Goal: Transaction & Acquisition: Purchase product/service

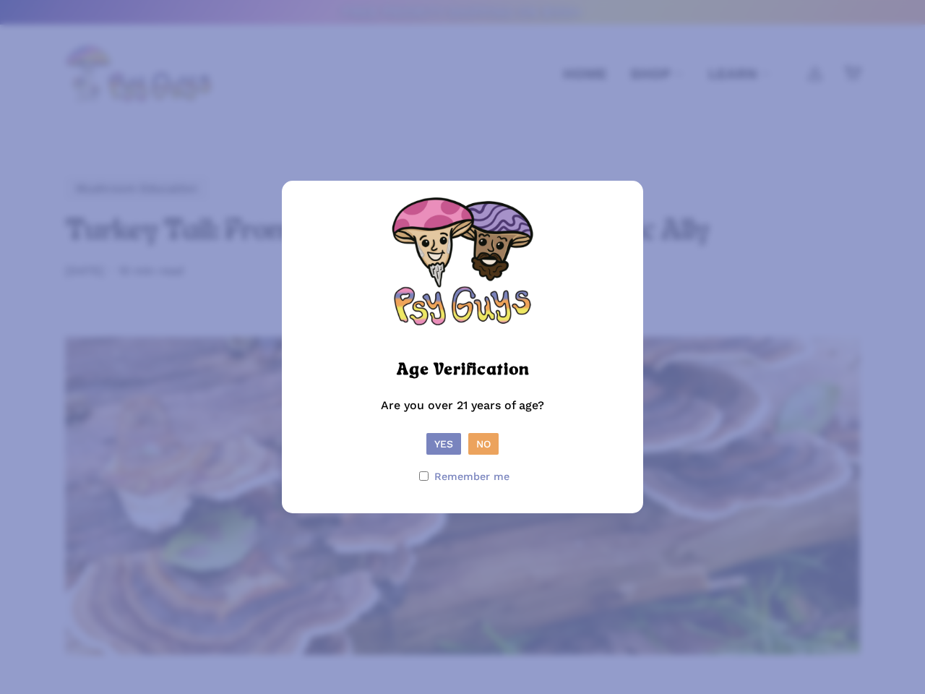
click at [463, 347] on picture at bounding box center [462, 347] width 145 height 14
click at [444, 444] on button "Yes" at bounding box center [444, 444] width 35 height 22
